Goal: Transaction & Acquisition: Subscribe to service/newsletter

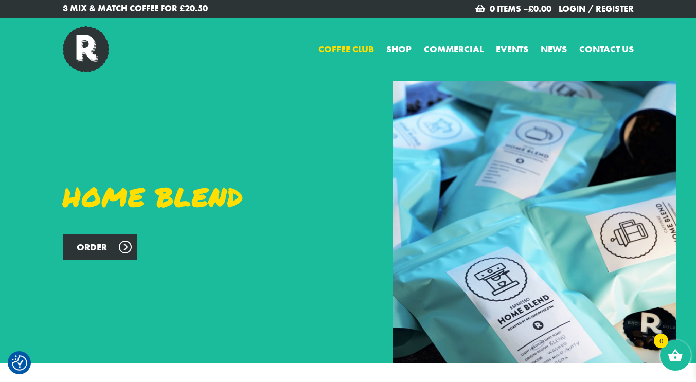
click at [346, 46] on link "Coffee Club" at bounding box center [347, 49] width 56 height 14
